Goal: Task Accomplishment & Management: Manage account settings

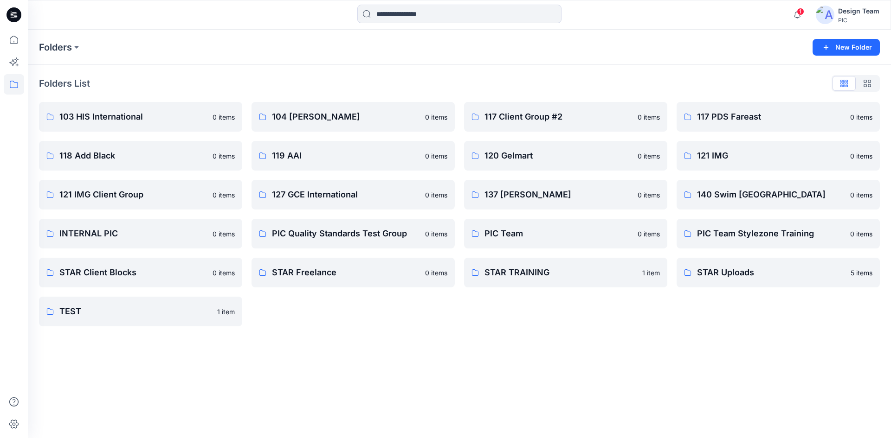
click at [842, 13] on div "Design Team" at bounding box center [858, 11] width 41 height 11
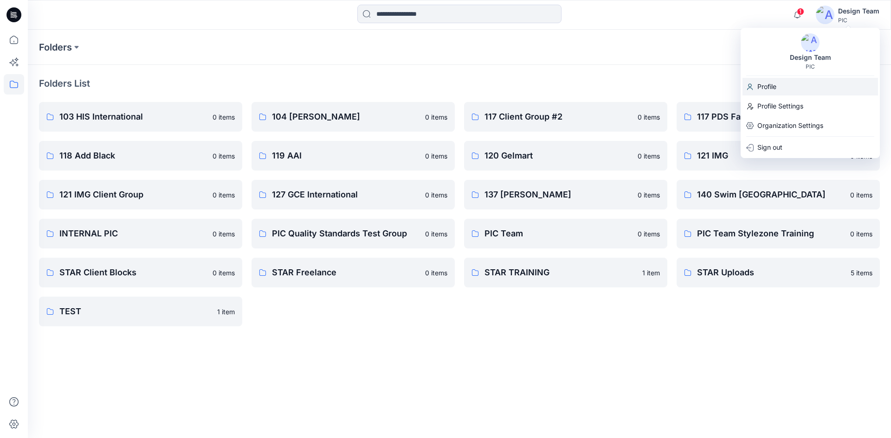
click at [764, 85] on p "Profile" at bounding box center [766, 87] width 19 height 18
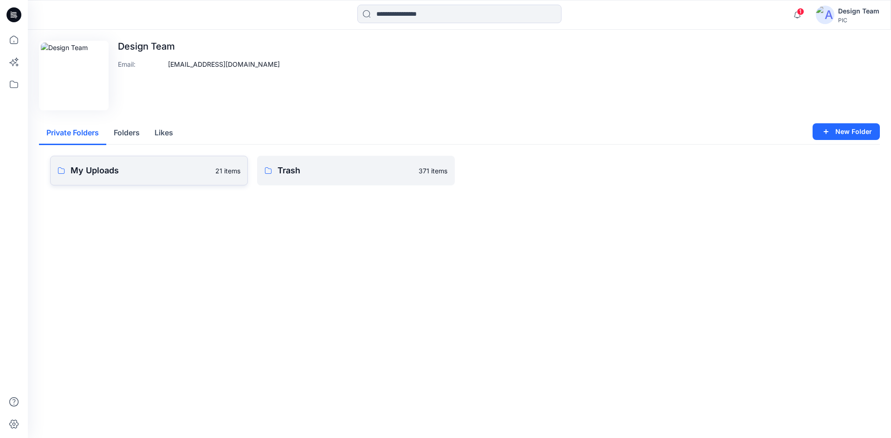
click at [183, 168] on p "My Uploads" at bounding box center [140, 170] width 139 height 13
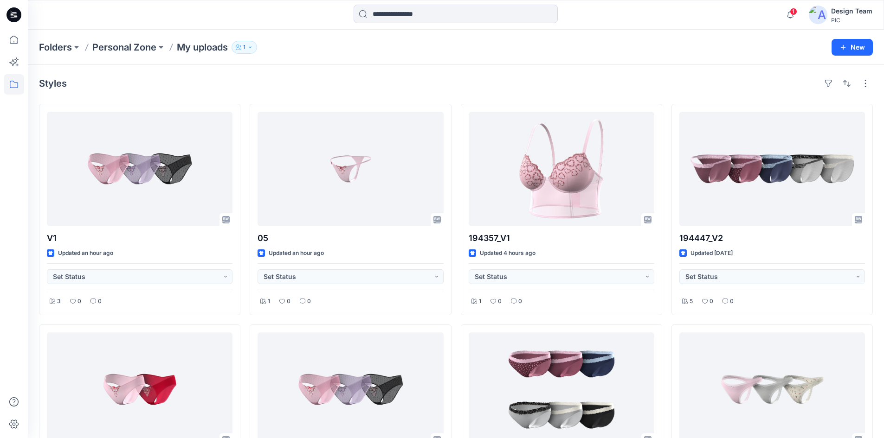
click at [248, 90] on div "Styles" at bounding box center [456, 83] width 834 height 15
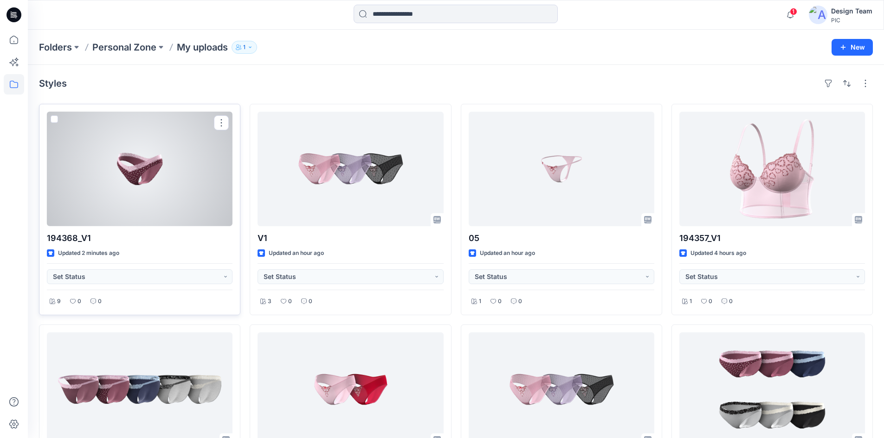
click at [109, 166] on div at bounding box center [140, 169] width 186 height 115
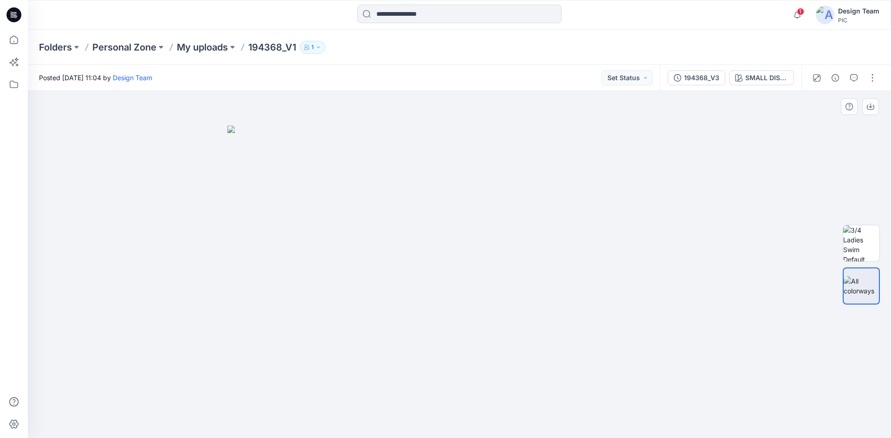
click at [327, 198] on img at bounding box center [459, 282] width 464 height 313
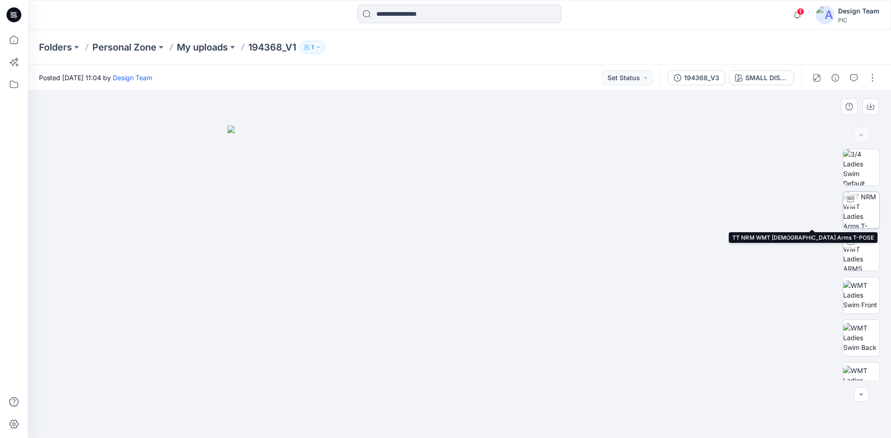
click at [865, 206] on img at bounding box center [861, 210] width 36 height 36
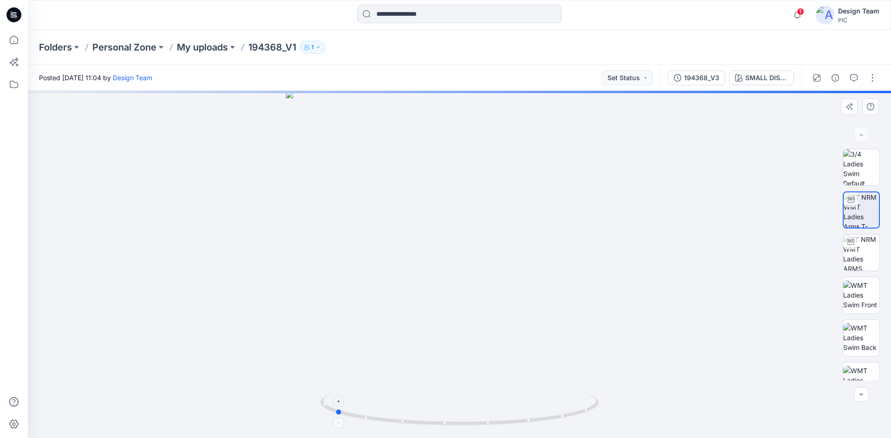
drag, startPoint x: 431, startPoint y: 428, endPoint x: 546, endPoint y: 405, distance: 117.3
click at [585, 417] on icon at bounding box center [460, 410] width 281 height 35
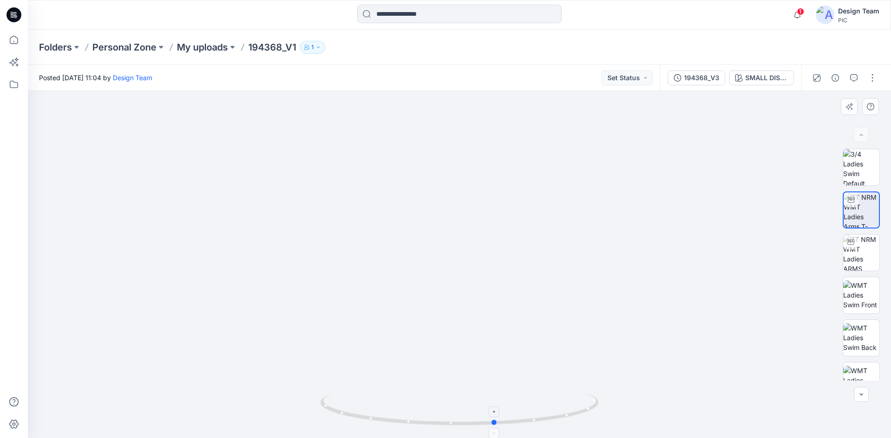
drag, startPoint x: 391, startPoint y: 424, endPoint x: 552, endPoint y: 409, distance: 161.2
click at [552, 409] on icon at bounding box center [460, 410] width 281 height 35
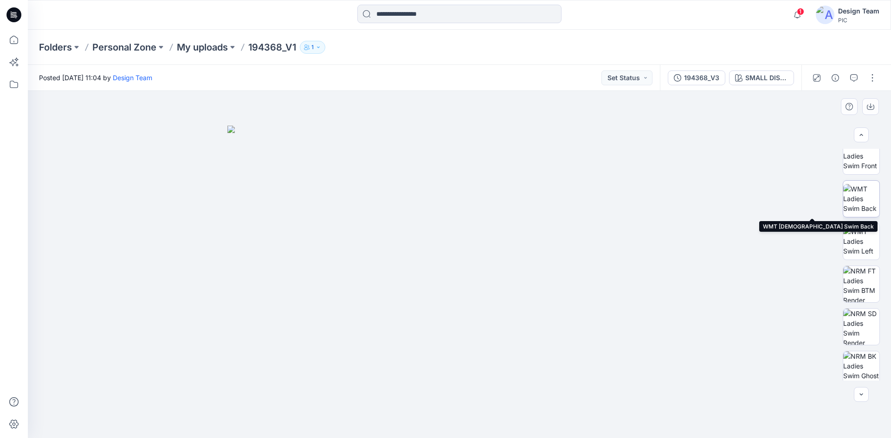
click at [858, 198] on img at bounding box center [861, 198] width 36 height 29
drag, startPoint x: 457, startPoint y: 245, endPoint x: 455, endPoint y: 162, distance: 83.5
click at [455, 162] on img at bounding box center [459, 136] width 603 height 603
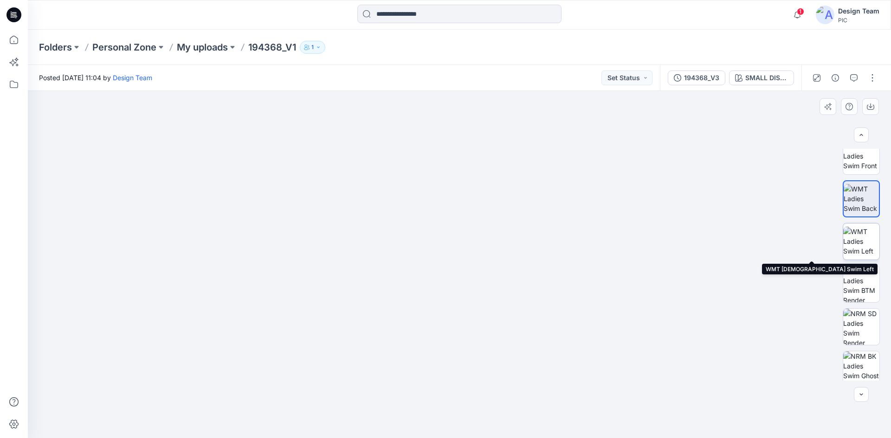
click at [847, 243] on img at bounding box center [861, 241] width 36 height 29
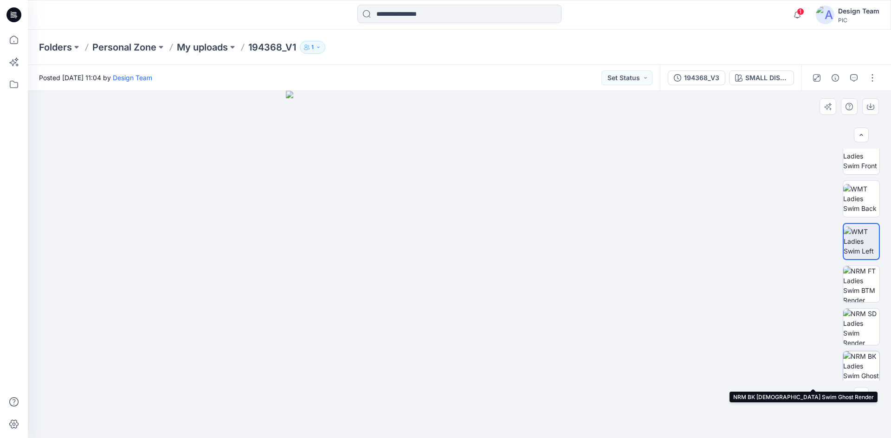
click at [853, 356] on img at bounding box center [861, 370] width 36 height 36
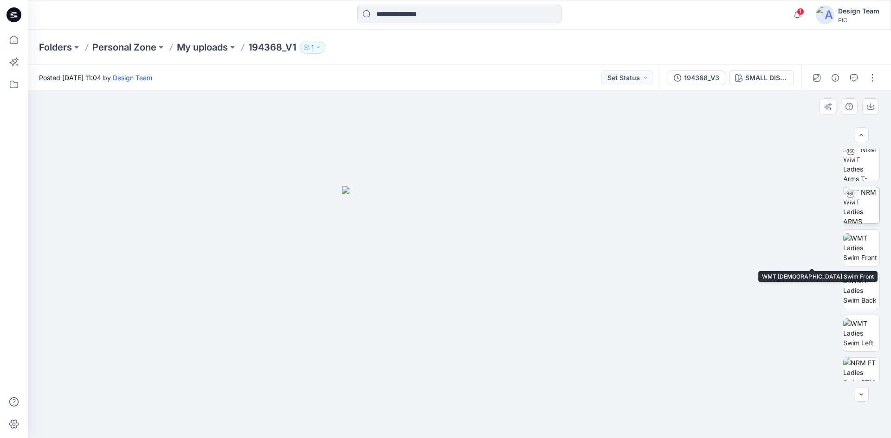
scroll to position [46, 0]
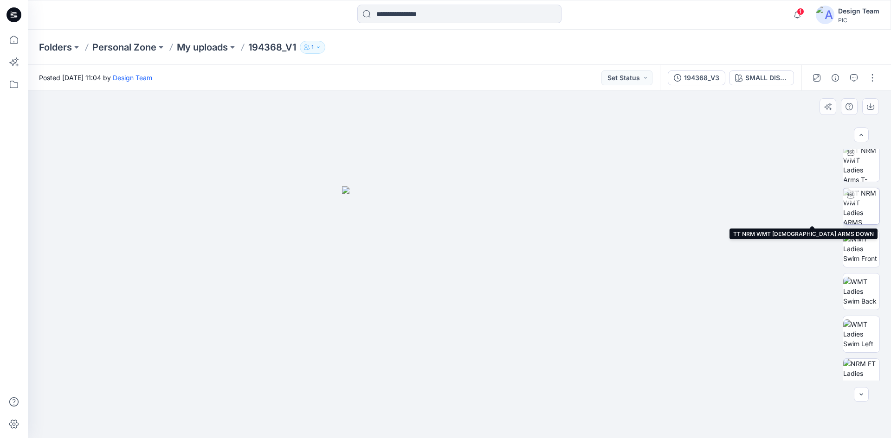
click at [861, 209] on img at bounding box center [861, 206] width 36 height 36
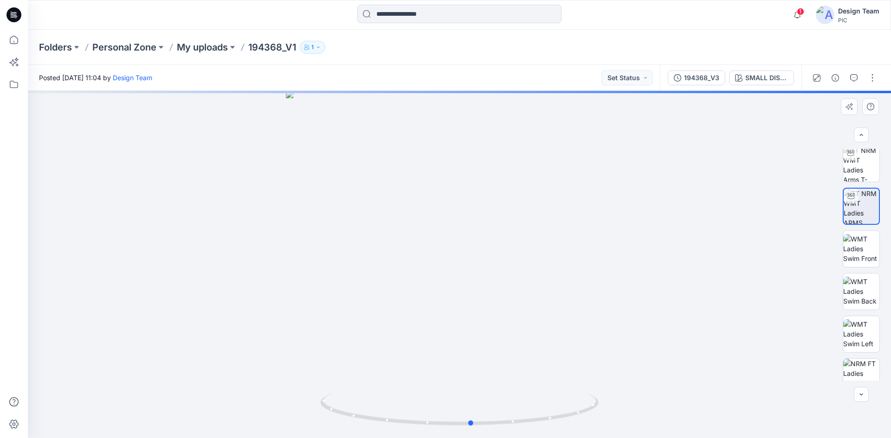
drag, startPoint x: 458, startPoint y: 426, endPoint x: 743, endPoint y: 388, distance: 287.9
click at [743, 388] on div at bounding box center [459, 264] width 863 height 347
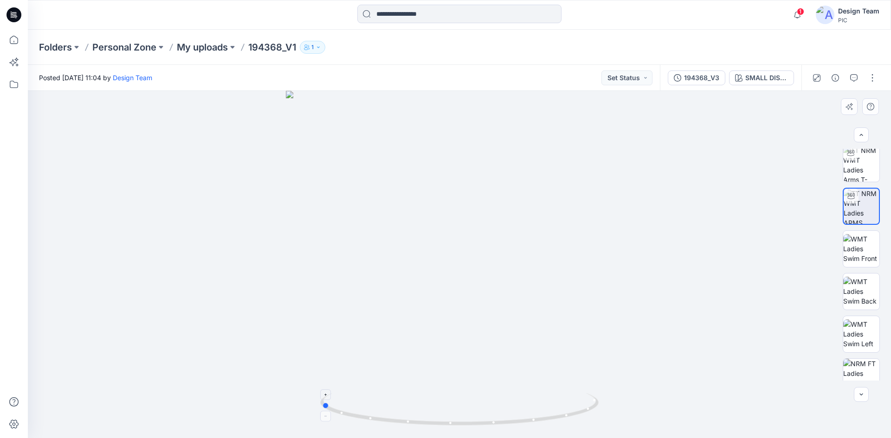
drag, startPoint x: 360, startPoint y: 417, endPoint x: 482, endPoint y: 410, distance: 121.7
click at [482, 410] on icon at bounding box center [460, 410] width 281 height 35
click at [861, 174] on img at bounding box center [861, 164] width 36 height 36
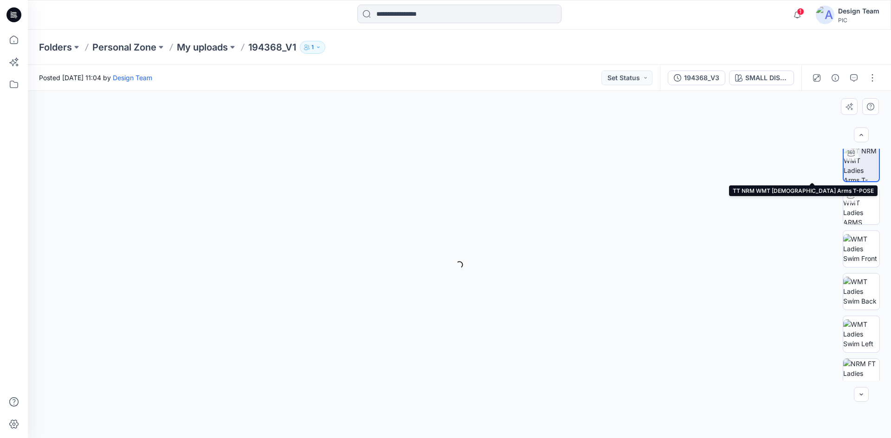
scroll to position [47, 0]
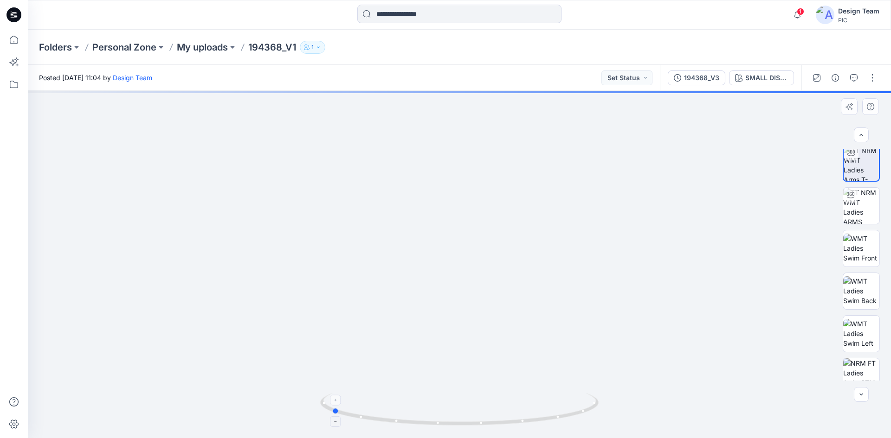
drag, startPoint x: 398, startPoint y: 424, endPoint x: 548, endPoint y: 412, distance: 150.8
click at [548, 412] on icon at bounding box center [460, 410] width 281 height 35
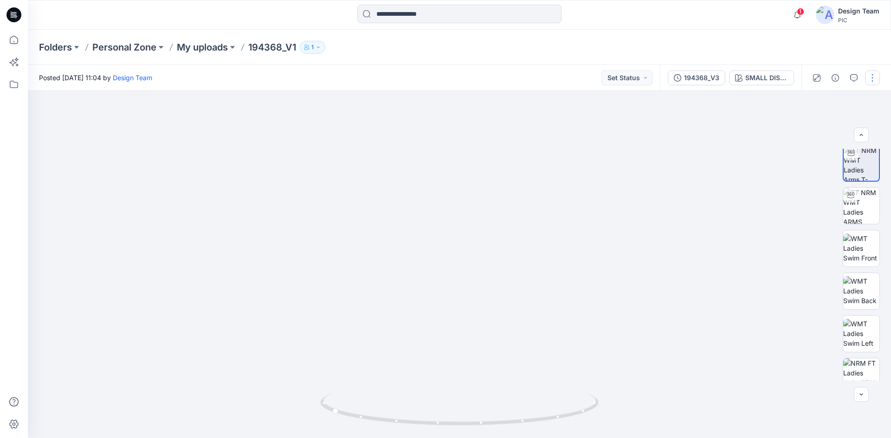
click at [866, 77] on button "button" at bounding box center [872, 78] width 15 height 15
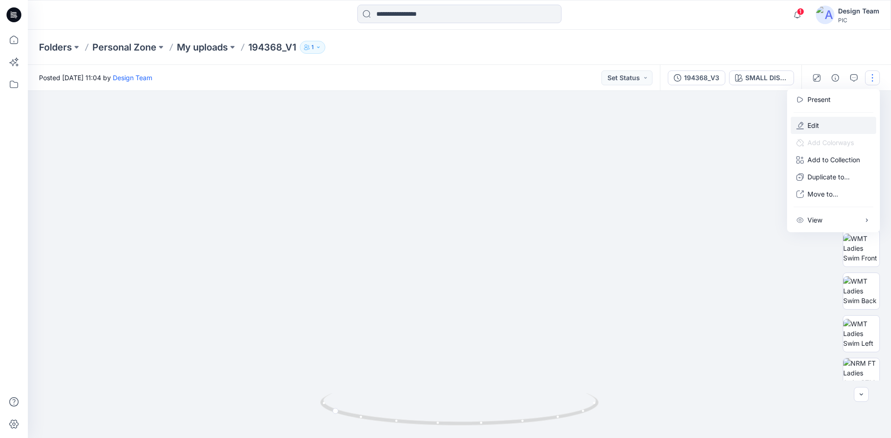
click at [825, 120] on button "Edit" at bounding box center [832, 125] width 85 height 17
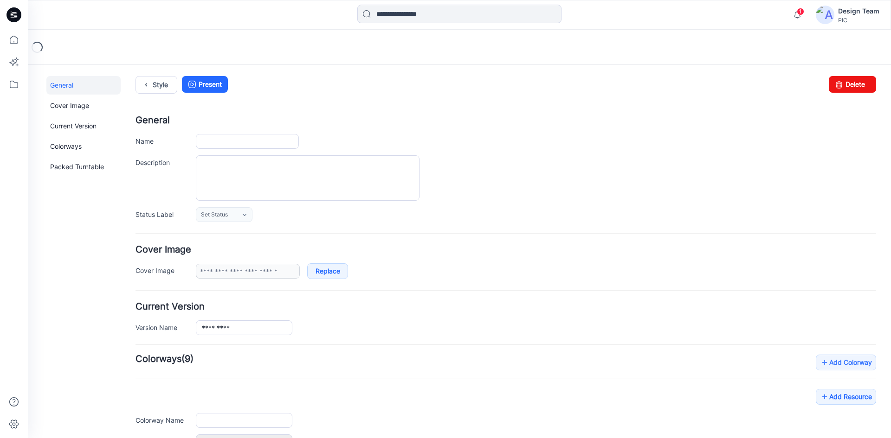
type input "*********"
type input "**********"
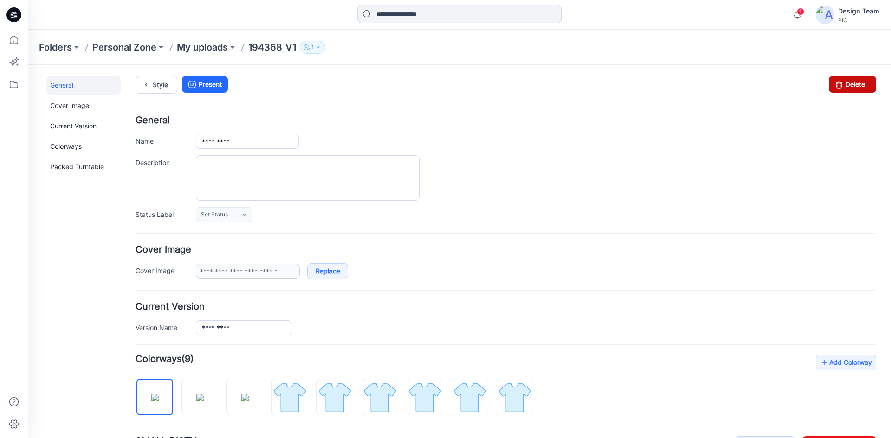
drag, startPoint x: 526, startPoint y: 111, endPoint x: 852, endPoint y: 86, distance: 327.5
click at [852, 86] on link "Delete" at bounding box center [852, 84] width 47 height 17
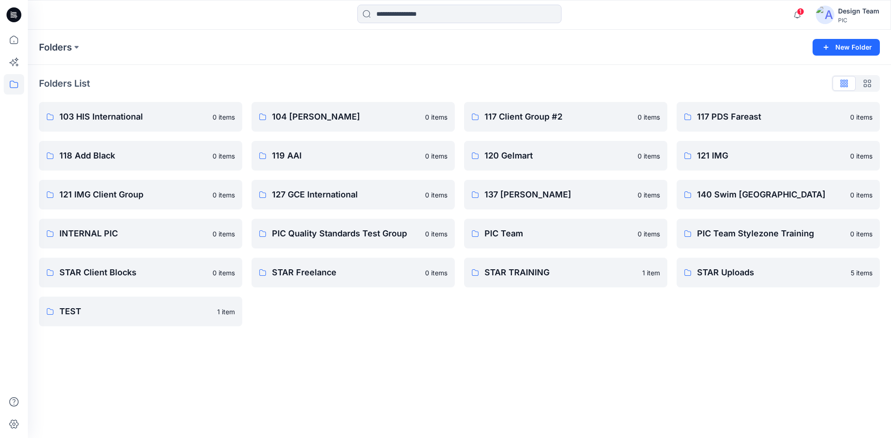
click at [396, 325] on div "104 [PERSON_NAME] 0 items 119 AAI 0 items 127 GCE International 0 items PIC Qua…" at bounding box center [352, 214] width 203 height 225
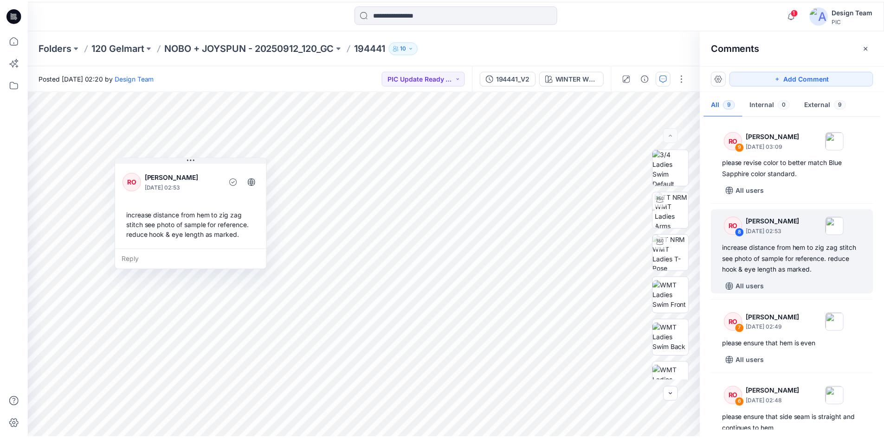
scroll to position [93, 0]
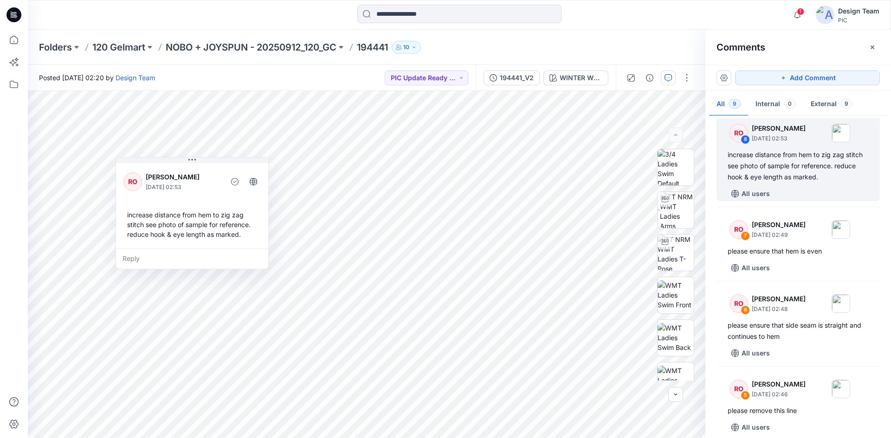
click at [15, 15] on icon at bounding box center [15, 15] width 4 height 0
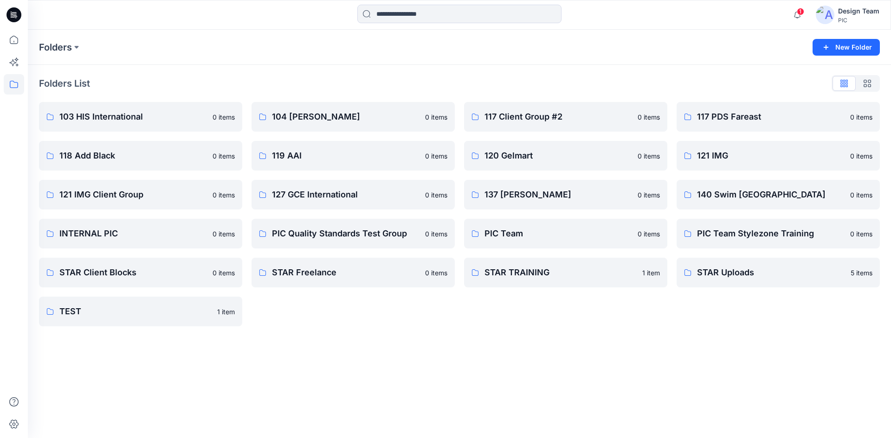
click at [11, 19] on icon at bounding box center [13, 14] width 15 height 15
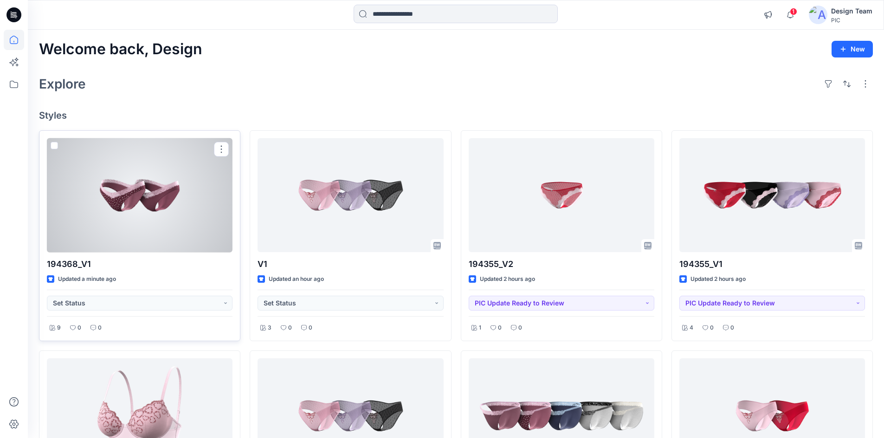
click at [197, 244] on div at bounding box center [140, 195] width 186 height 115
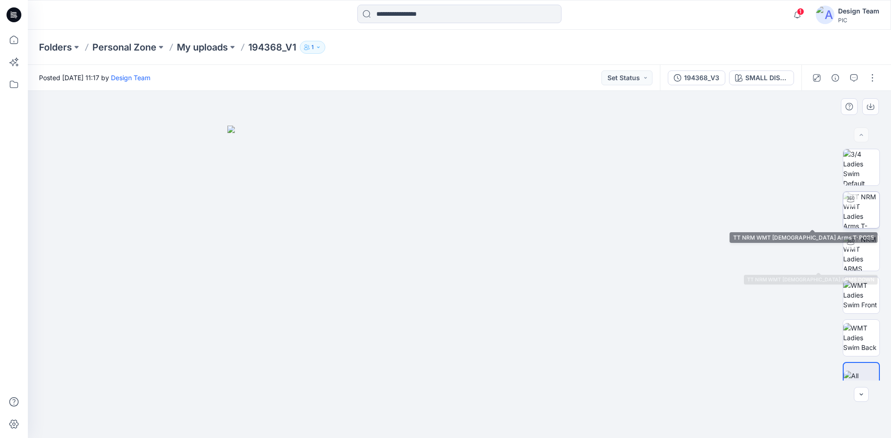
click at [857, 221] on img at bounding box center [861, 210] width 36 height 36
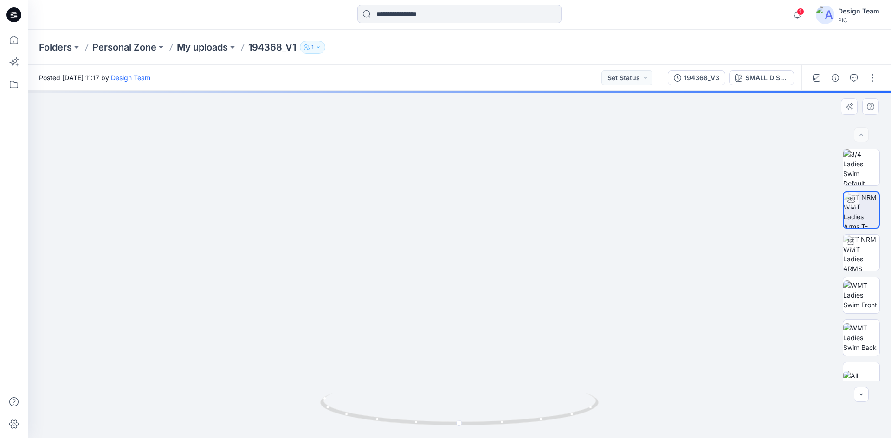
drag, startPoint x: 435, startPoint y: 274, endPoint x: 403, endPoint y: 103, distance: 174.1
click at [403, 103] on img at bounding box center [459, 78] width 757 height 722
drag, startPoint x: 464, startPoint y: 425, endPoint x: 342, endPoint y: 425, distance: 121.5
click at [342, 425] on icon at bounding box center [460, 410] width 281 height 35
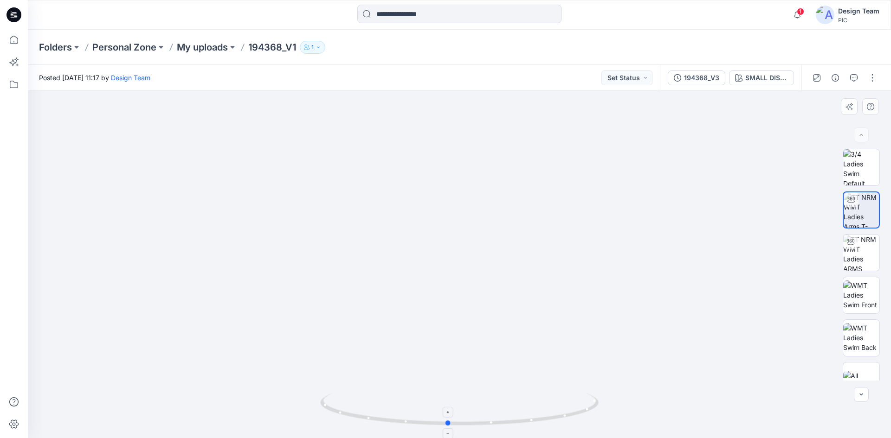
drag, startPoint x: 440, startPoint y: 428, endPoint x: 550, endPoint y: 406, distance: 112.1
click at [550, 406] on icon at bounding box center [460, 410] width 281 height 35
click at [863, 261] on img at bounding box center [861, 253] width 36 height 36
drag, startPoint x: 465, startPoint y: 429, endPoint x: 475, endPoint y: 406, distance: 24.6
click at [475, 406] on div at bounding box center [459, 415] width 278 height 46
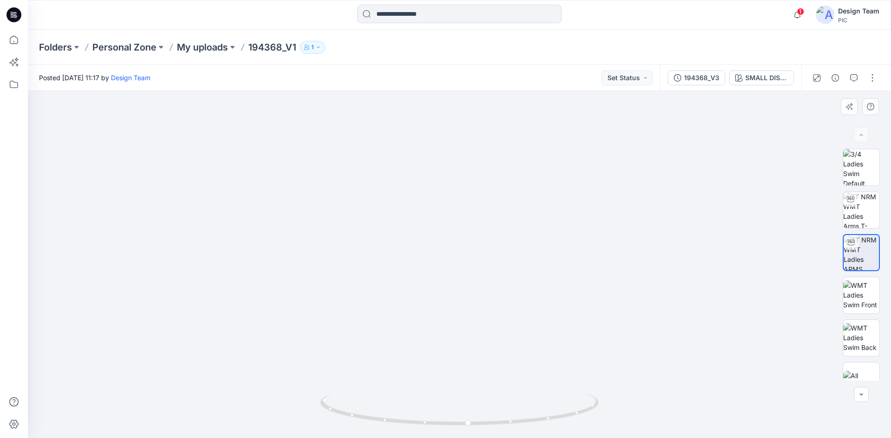
drag, startPoint x: 437, startPoint y: 265, endPoint x: 440, endPoint y: 165, distance: 99.8
click at [440, 165] on img at bounding box center [459, 124] width 666 height 627
click at [862, 307] on img at bounding box center [861, 295] width 36 height 29
drag, startPoint x: 458, startPoint y: 356, endPoint x: 442, endPoint y: 134, distance: 223.3
click at [442, 134] on img at bounding box center [459, 170] width 535 height 535
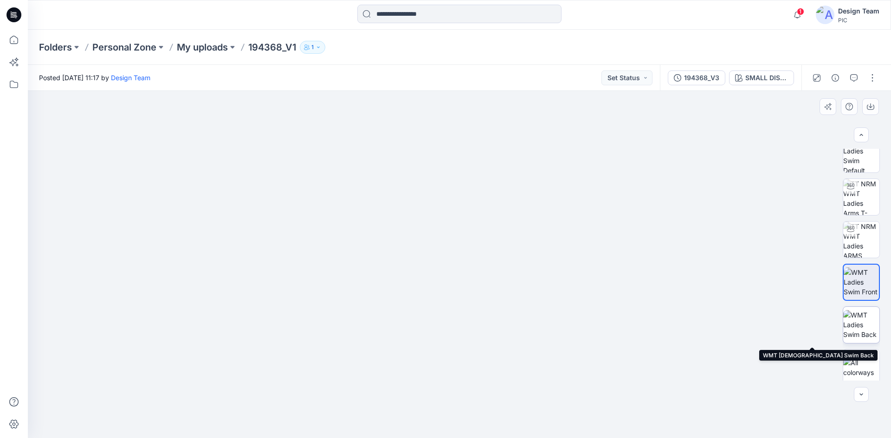
scroll to position [19, 0]
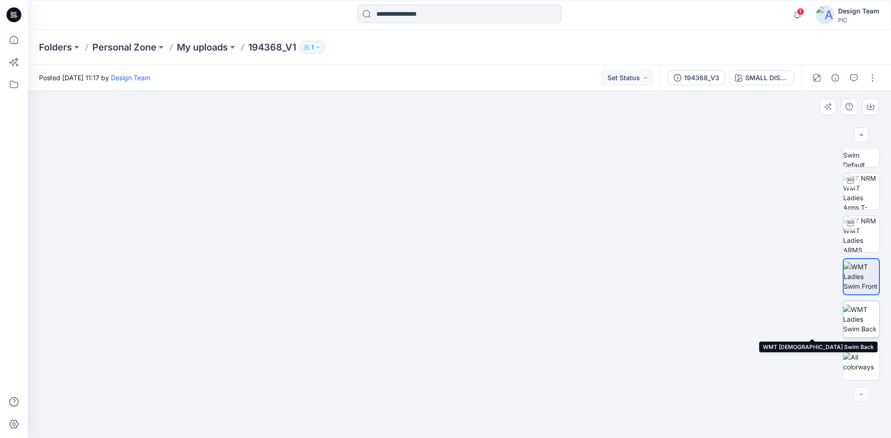
click at [847, 316] on img at bounding box center [861, 319] width 36 height 29
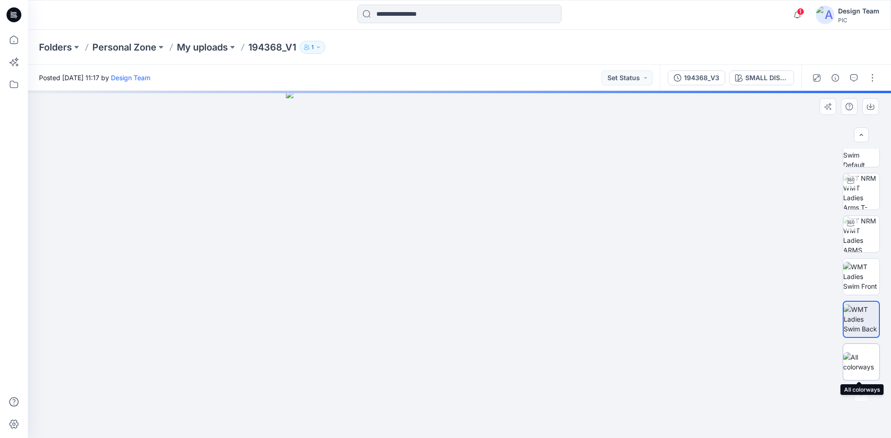
click at [857, 355] on img at bounding box center [861, 362] width 36 height 19
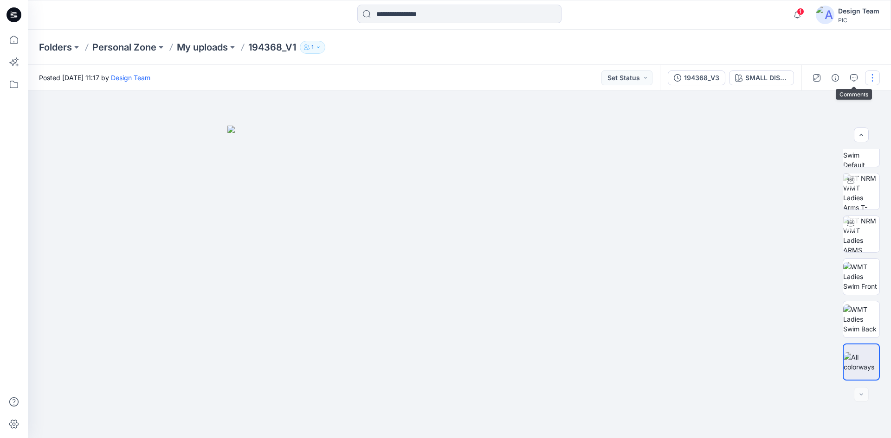
click at [874, 77] on button "button" at bounding box center [872, 78] width 15 height 15
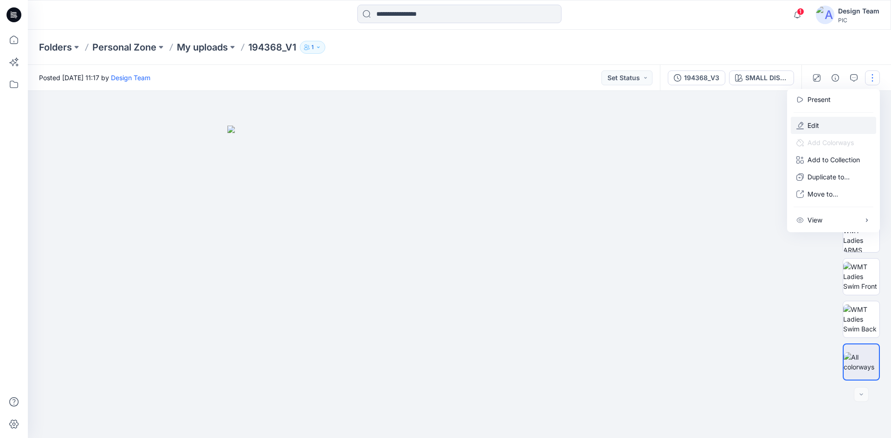
click at [811, 122] on p "Edit" at bounding box center [813, 126] width 12 height 10
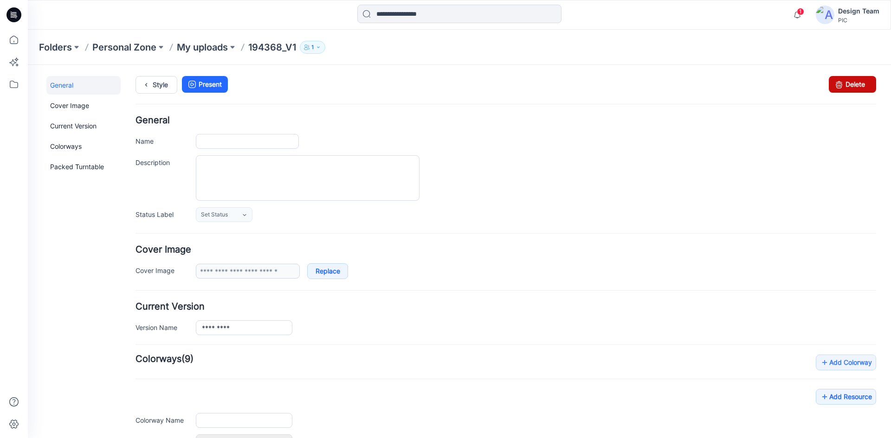
click at [832, 88] on icon at bounding box center [838, 84] width 13 height 17
type input "*********"
type input "**********"
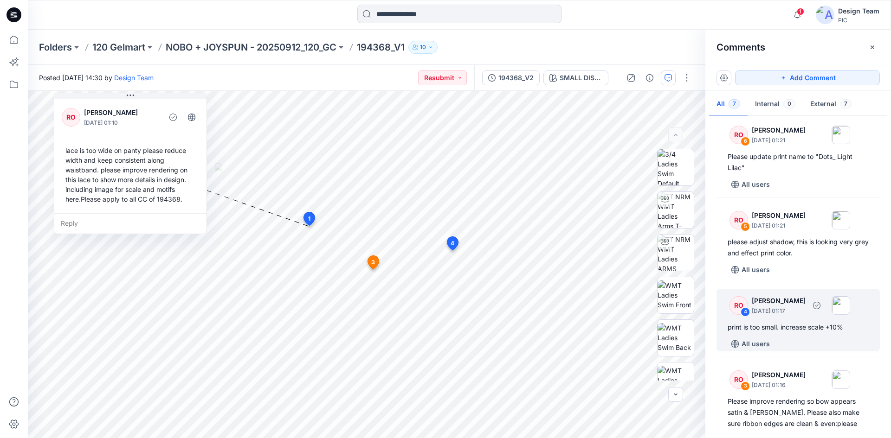
scroll to position [93, 0]
click at [790, 315] on div "RO 4 Raquel Ortiz October 03, 2025 01:17" at bounding box center [786, 304] width 128 height 26
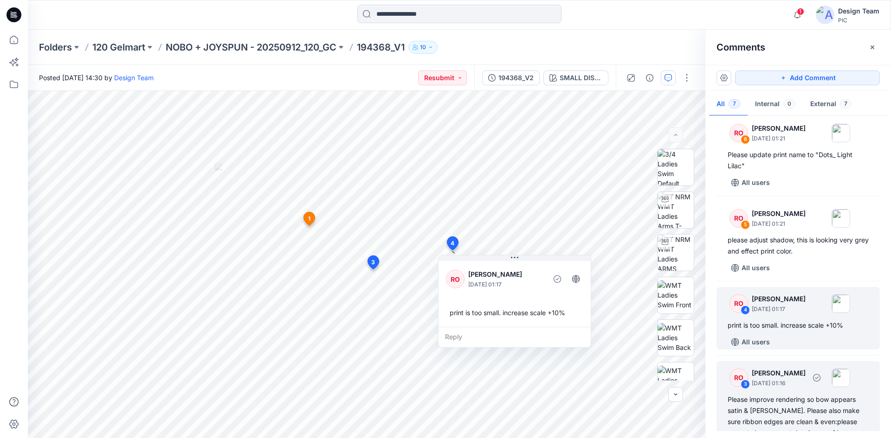
click at [798, 382] on p "October 03, 2025 01:16" at bounding box center [779, 383] width 54 height 9
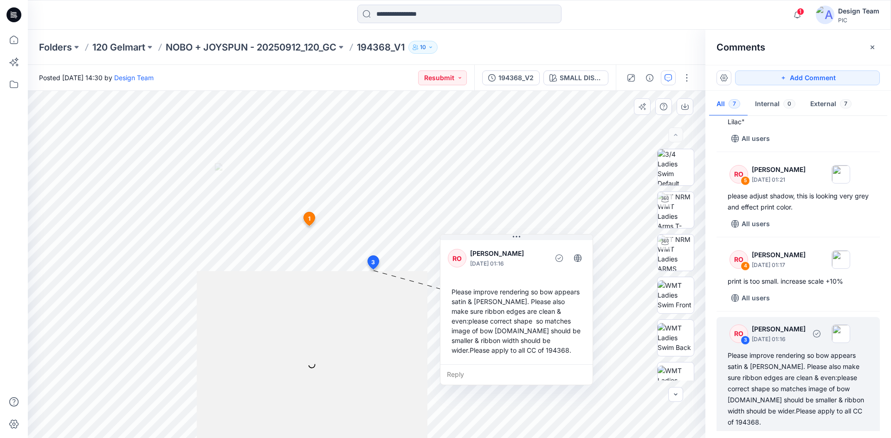
scroll to position [141, 0]
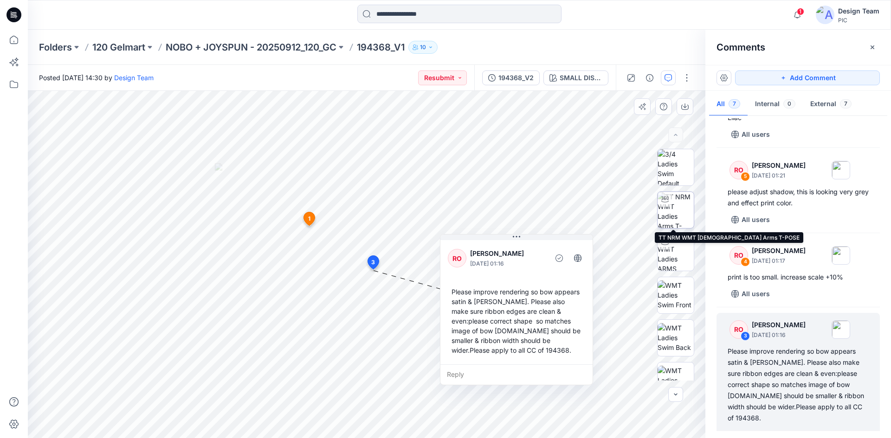
click at [668, 212] on img at bounding box center [675, 210] width 36 height 36
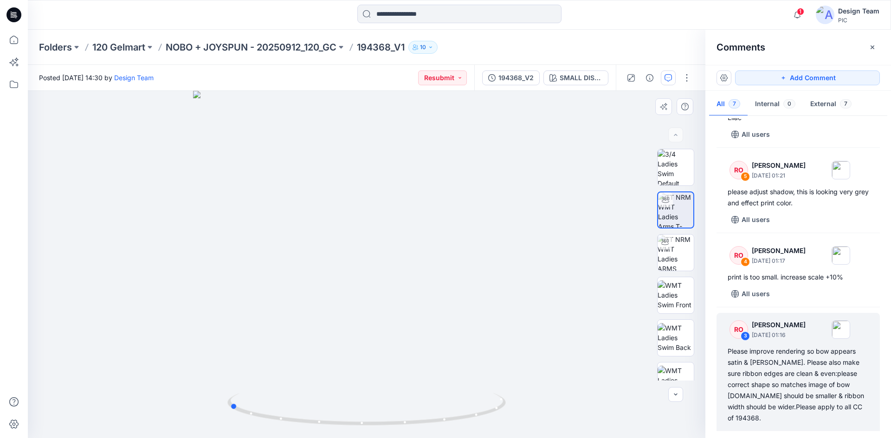
drag, startPoint x: 405, startPoint y: 430, endPoint x: 249, endPoint y: 421, distance: 157.0
click at [267, 430] on img at bounding box center [366, 415] width 278 height 45
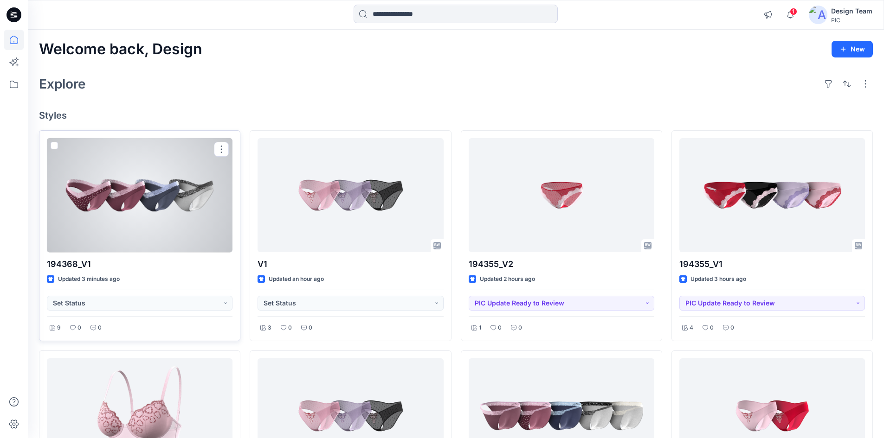
click at [115, 190] on div at bounding box center [140, 195] width 186 height 115
